Goal: Information Seeking & Learning: Learn about a topic

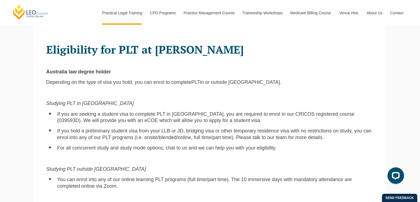
scroll to position [347, 0]
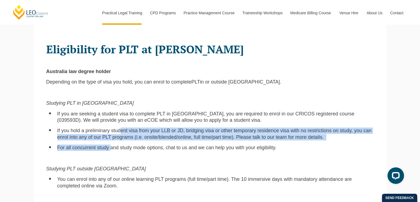
drag, startPoint x: 107, startPoint y: 144, endPoint x: 115, endPoint y: 123, distance: 22.3
click at [115, 123] on div "Eligibility for PLT at [PERSON_NAME] Australia law degree holder Depending on t…" at bounding box center [210, 177] width 336 height 278
click at [115, 128] on span "If you hold a preliminary student visa from your LLB or JD, bridging visa or ot…" at bounding box center [214, 134] width 314 height 12
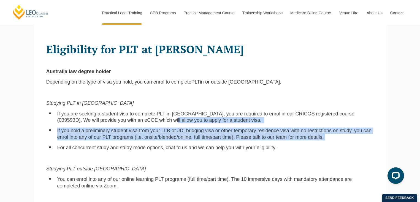
drag, startPoint x: 117, startPoint y: 118, endPoint x: 112, endPoint y: 139, distance: 21.8
click at [112, 139] on div "Eligibility for PLT at [PERSON_NAME] Australia law degree holder Depending on t…" at bounding box center [210, 177] width 336 height 278
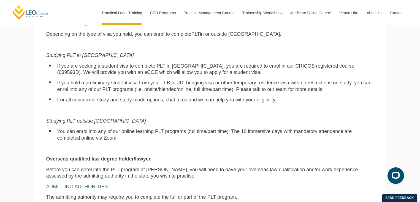
scroll to position [396, 0]
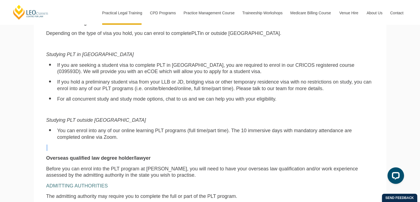
drag, startPoint x: 112, startPoint y: 139, endPoint x: 118, endPoint y: 149, distance: 11.6
click at [118, 149] on div "Eligibility for PLT at [PERSON_NAME] Australia law degree holder Depending on t…" at bounding box center [210, 128] width 336 height 278
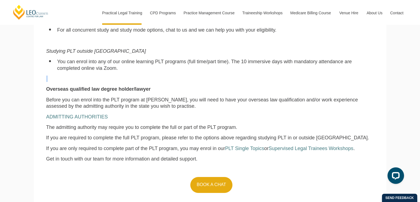
scroll to position [476, 0]
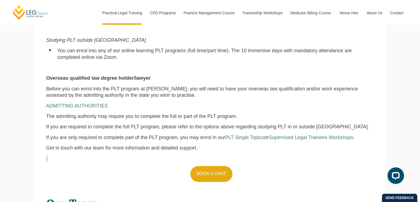
drag, startPoint x: 118, startPoint y: 149, endPoint x: 117, endPoint y: 161, distance: 11.6
click at [117, 161] on div "Eligibility for PLT at [PERSON_NAME] Australia law degree holder Depending on t…" at bounding box center [210, 48] width 336 height 278
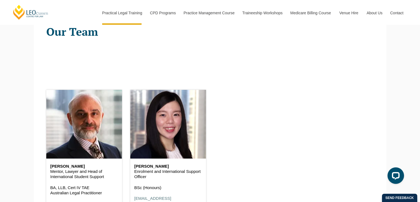
scroll to position [642, 0]
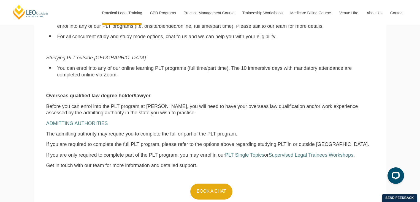
click at [117, 163] on span "Get in touch with our team for more information and detailed support." at bounding box center [121, 166] width 151 height 6
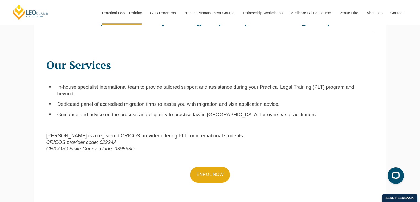
scroll to position [171, 0]
drag, startPoint x: 129, startPoint y: 145, endPoint x: 112, endPoint y: 145, distance: 17.1
click at [112, 146] on em "CRICOS Onsite Course Code: 039593D" at bounding box center [90, 149] width 88 height 6
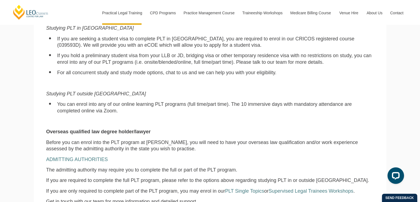
scroll to position [421, 0]
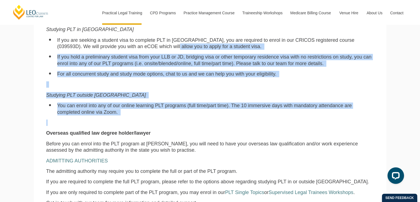
drag, startPoint x: 114, startPoint y: 115, endPoint x: 121, endPoint y: 43, distance: 72.7
click at [121, 43] on div "Eligibility for PLT at [PERSON_NAME] Australia law degree holder Depending on t…" at bounding box center [210, 103] width 336 height 278
click at [121, 43] on span "If you are seeking a student visa to complete PLT in [GEOGRAPHIC_DATA], you are…" at bounding box center [205, 43] width 297 height 12
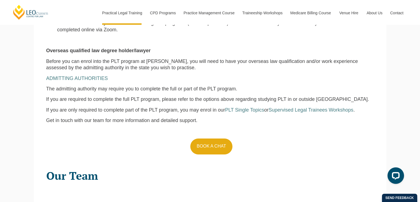
scroll to position [502, 0]
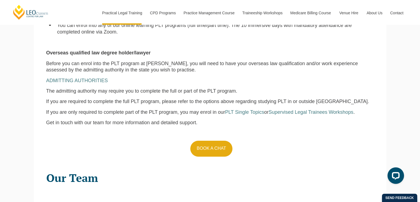
drag, startPoint x: 284, startPoint y: 117, endPoint x: 280, endPoint y: 120, distance: 4.7
click at [280, 120] on p "Get in touch with our team for more information and detailed support." at bounding box center [210, 123] width 328 height 6
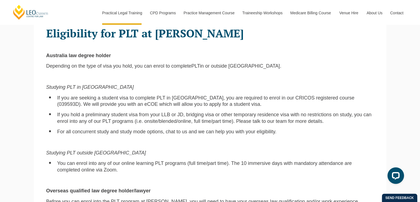
scroll to position [363, 0]
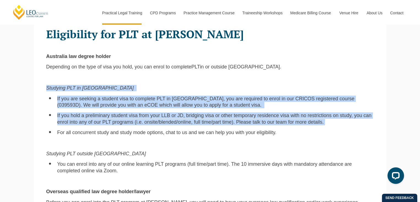
drag, startPoint x: 136, startPoint y: 75, endPoint x: 156, endPoint y: 124, distance: 52.4
click at [156, 124] on div "Eligibility for PLT at [PERSON_NAME] Australia law degree holder Depending on t…" at bounding box center [210, 162] width 336 height 278
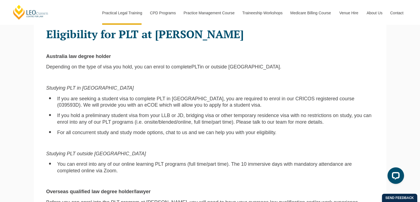
click at [168, 140] on p at bounding box center [210, 143] width 328 height 6
drag, startPoint x: 246, startPoint y: 94, endPoint x: 302, endPoint y: 92, distance: 55.7
click at [302, 96] on span "If you are seeking a student visa to complete PLT in [GEOGRAPHIC_DATA], you are…" at bounding box center [205, 102] width 297 height 12
copy span "CRICOS registered course"
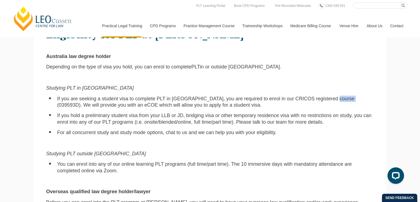
drag, startPoint x: 325, startPoint y: 91, endPoint x: 306, endPoint y: 91, distance: 19.0
click at [306, 96] on span "If you are seeking a student visa to complete PLT in [GEOGRAPHIC_DATA], you are…" at bounding box center [205, 102] width 297 height 12
copy span "039593D"
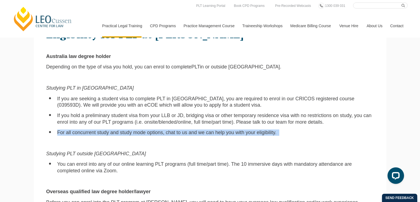
drag, startPoint x: 163, startPoint y: 122, endPoint x: 72, endPoint y: 133, distance: 90.8
click at [72, 133] on div "Eligibility for PLT at [PERSON_NAME] Australia law degree holder Depending on t…" at bounding box center [210, 162] width 336 height 278
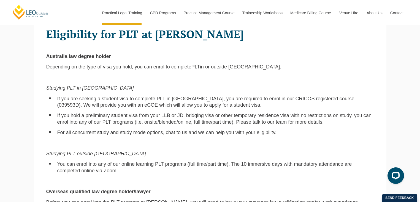
scroll to position [390, 0]
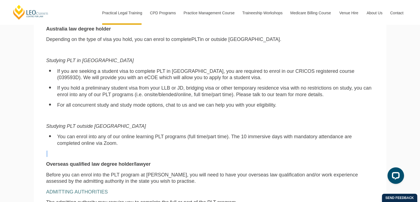
drag, startPoint x: 83, startPoint y: 147, endPoint x: 90, endPoint y: 142, distance: 9.5
click at [90, 142] on div "Eligibility for PLT at [PERSON_NAME] Australia law degree holder Depending on t…" at bounding box center [210, 134] width 336 height 278
click at [97, 139] on li "You can enrol into any of our online learning PLT programs (full time/part time…" at bounding box center [215, 140] width 317 height 13
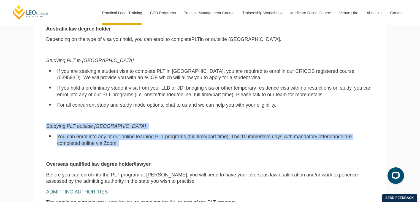
drag, startPoint x: 101, startPoint y: 138, endPoint x: 39, endPoint y: 119, distance: 64.8
click at [39, 119] on section "Eligibility for PLT at [PERSON_NAME] Australia law degree holder Depending on t…" at bounding box center [210, 131] width 353 height 283
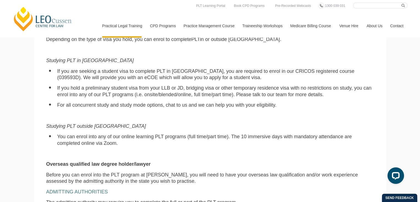
click at [200, 140] on li "You can enrol into any of our online learning PLT programs (full time/part time…" at bounding box center [215, 140] width 317 height 13
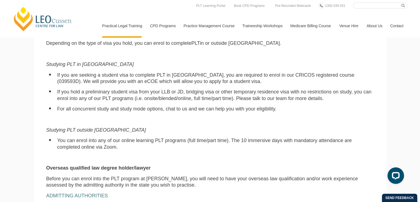
scroll to position [381, 0]
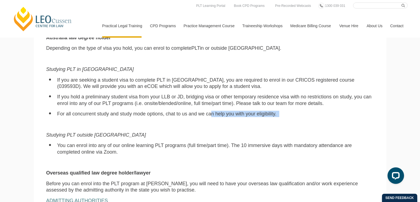
drag, startPoint x: 207, startPoint y: 116, endPoint x: 204, endPoint y: 108, distance: 8.0
click at [204, 108] on div "Eligibility for PLT at [PERSON_NAME] Australia law degree holder Depending on t…" at bounding box center [210, 143] width 336 height 278
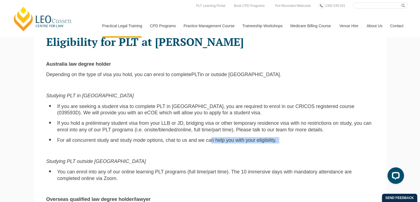
scroll to position [333, 0]
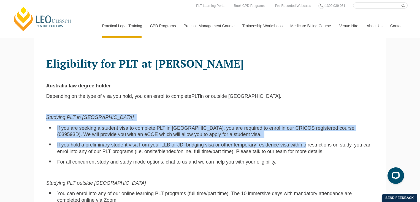
drag, startPoint x: 273, startPoint y: 109, endPoint x: 288, endPoint y: 140, distance: 35.1
click at [288, 140] on div "Eligibility for PLT at [PERSON_NAME] Australia law degree holder Depending on t…" at bounding box center [210, 191] width 336 height 278
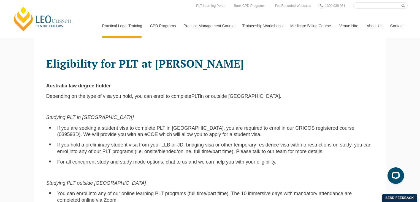
click at [288, 142] on span "If you hold a preliminary student visa from your LLB or JD, bridging visa or ot…" at bounding box center [214, 148] width 314 height 12
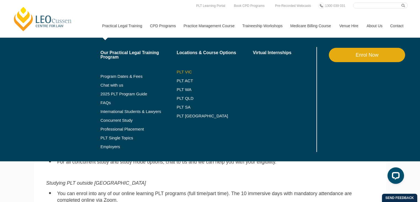
click at [177, 72] on link "PLT VIC" at bounding box center [215, 72] width 76 height 4
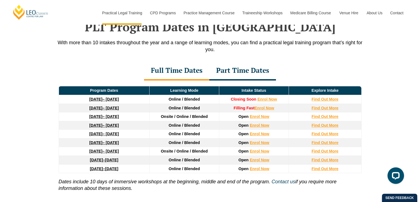
scroll to position [735, 0]
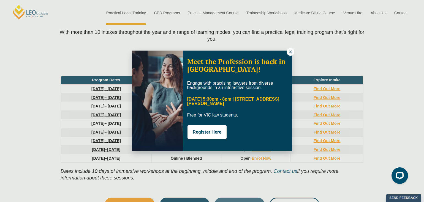
click at [290, 52] on icon at bounding box center [290, 52] width 5 height 5
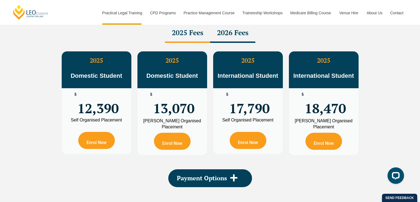
scroll to position [1002, 0]
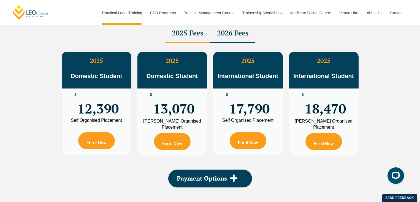
click at [225, 35] on div "2026 Fees" at bounding box center [232, 33] width 45 height 19
click at [188, 36] on div "2025 Fees" at bounding box center [187, 33] width 45 height 19
click at [225, 37] on div "2026 Fees" at bounding box center [232, 33] width 45 height 19
click at [182, 34] on div "2025 Fees" at bounding box center [187, 33] width 45 height 19
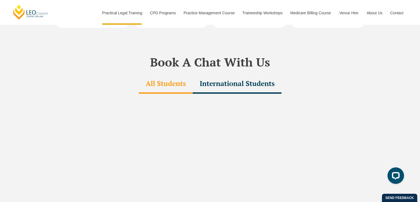
scroll to position [1627, 0]
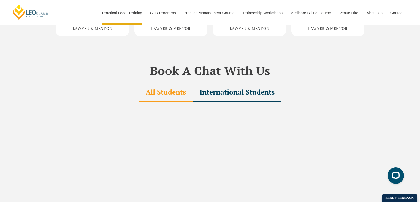
click at [217, 83] on div "International Students" at bounding box center [237, 92] width 89 height 19
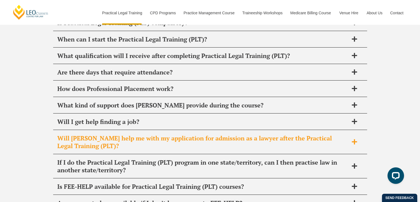
scroll to position [2763, 0]
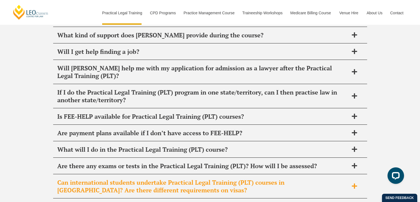
click at [105, 175] on div "Can international students undertake Practical Legal Training (PLT) courses in …" at bounding box center [210, 187] width 314 height 24
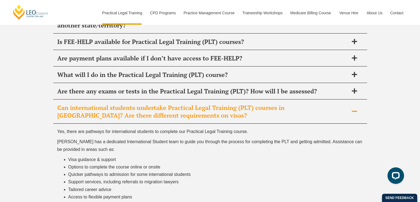
scroll to position [2842, 0]
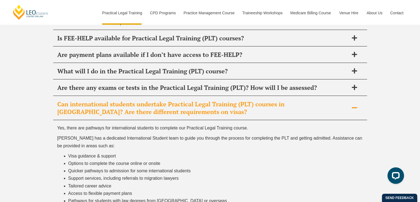
drag, startPoint x: 112, startPoint y: 161, endPoint x: 111, endPoint y: 166, distance: 4.6
click at [111, 166] on div "Yes, there are pathways for international students to complete our Practical Le…" at bounding box center [210, 165] width 314 height 91
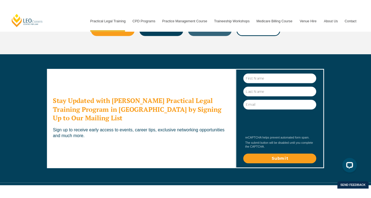
scroll to position [3146, 0]
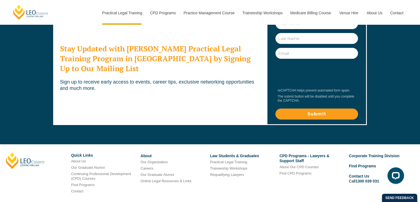
drag, startPoint x: 110, startPoint y: 164, endPoint x: 115, endPoint y: 167, distance: 5.4
